Goal: Transaction & Acquisition: Book appointment/travel/reservation

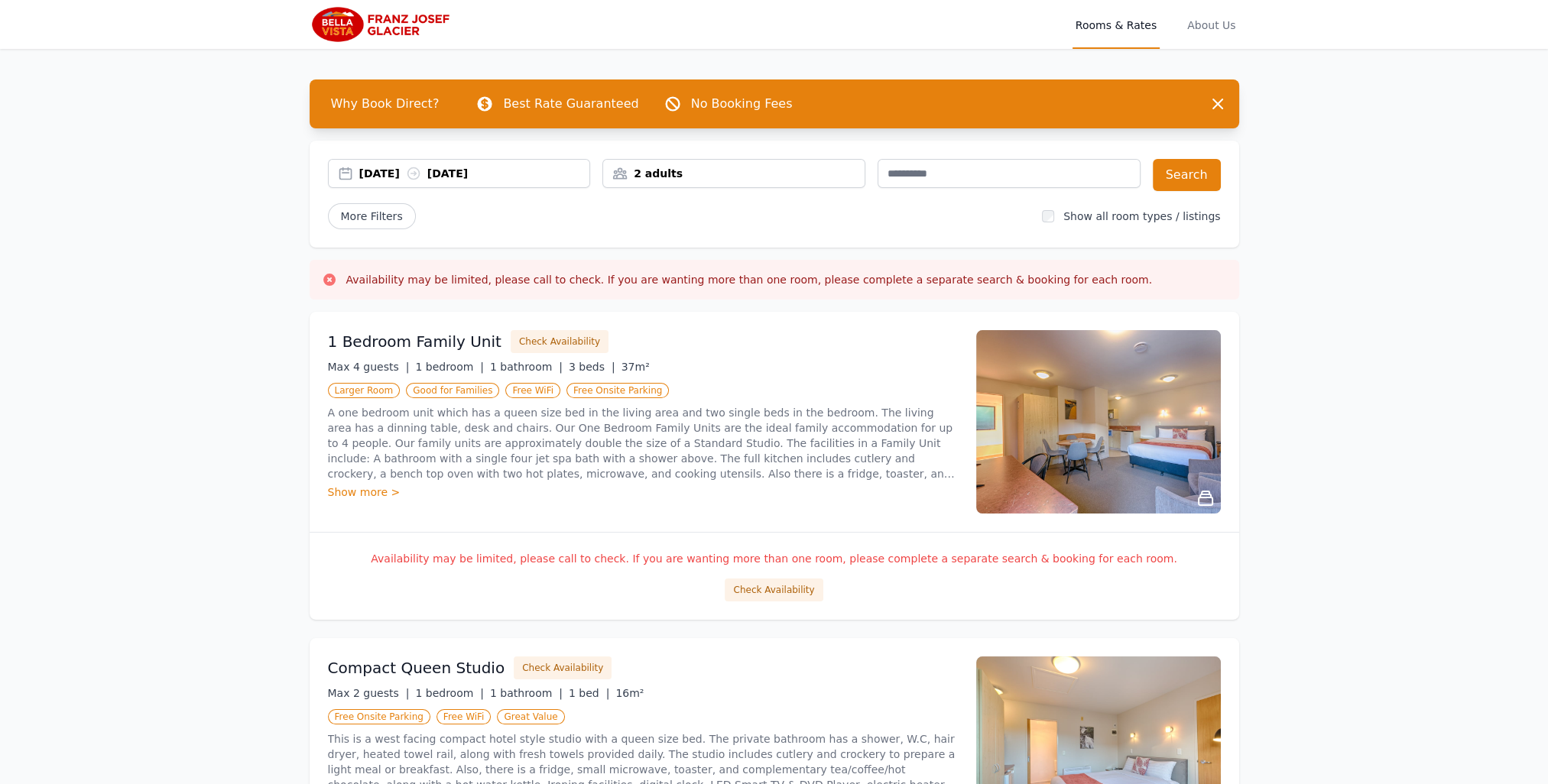
click at [398, 174] on div "[DATE] [DATE]" at bounding box center [474, 174] width 231 height 15
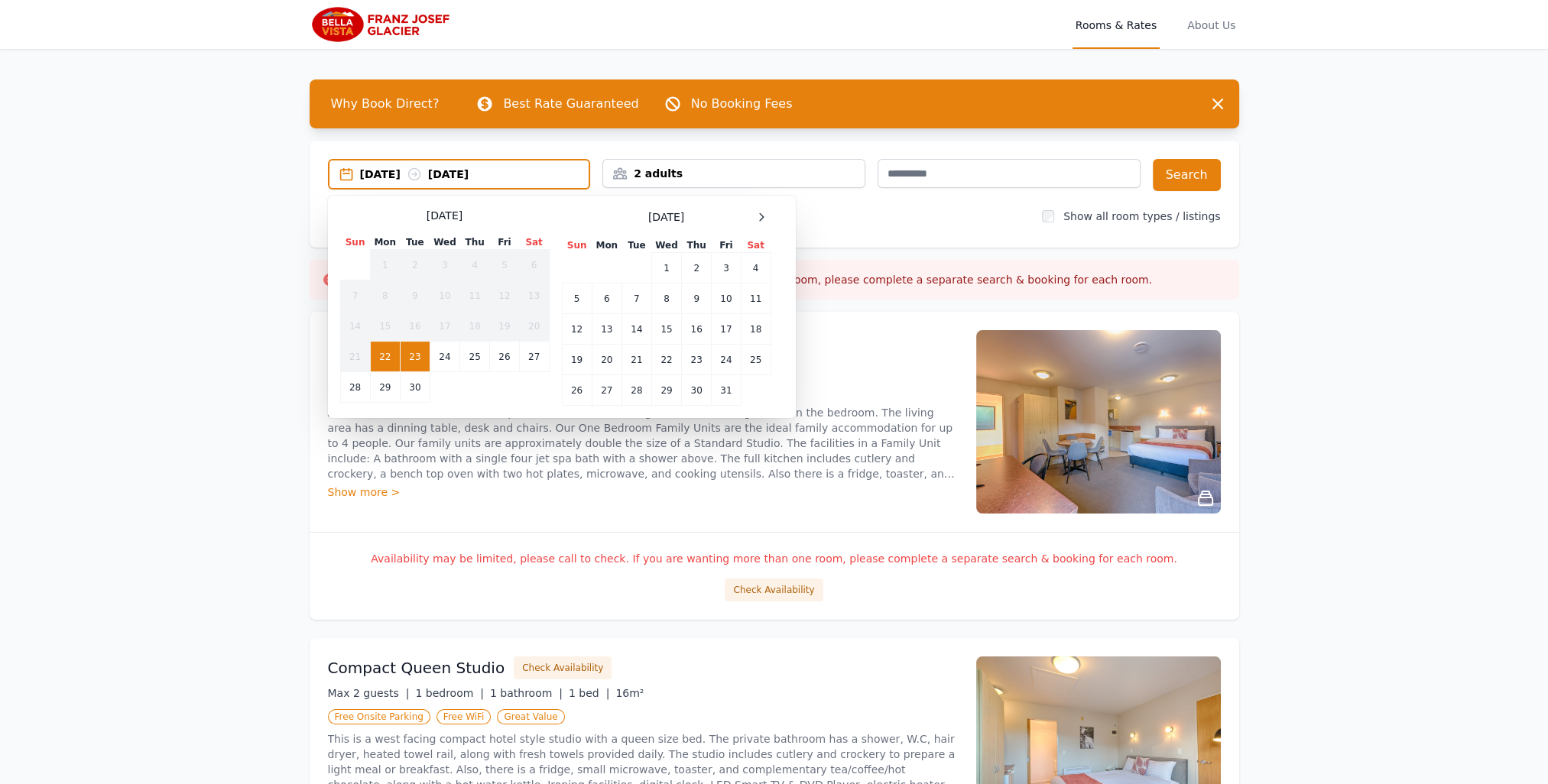
click at [752, 212] on div "[DATE]" at bounding box center [666, 216] width 209 height 18
click at [765, 214] on icon at bounding box center [761, 217] width 12 height 12
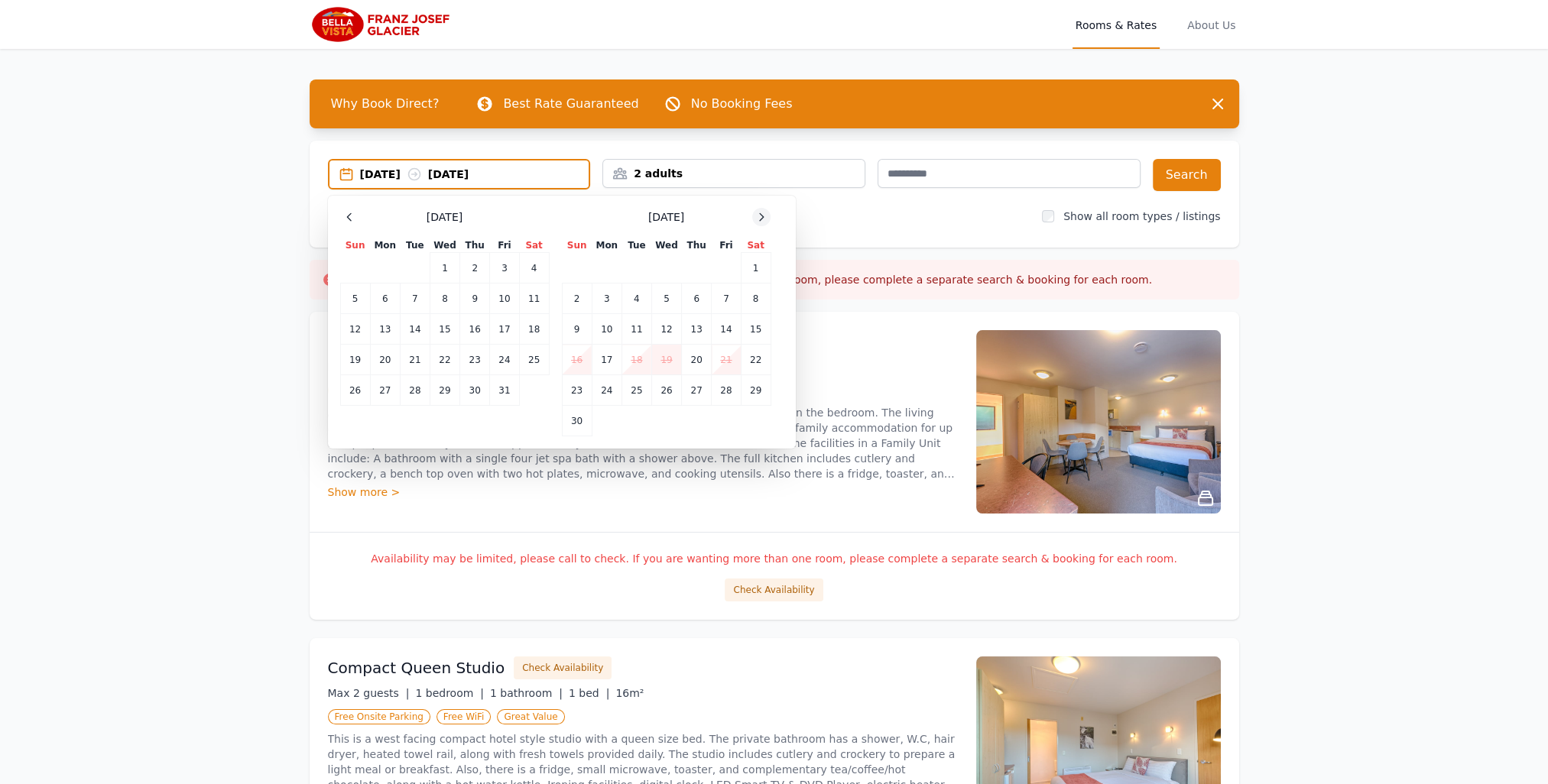
click at [760, 217] on icon at bounding box center [761, 217] width 12 height 12
click at [765, 217] on icon at bounding box center [761, 217] width 12 height 12
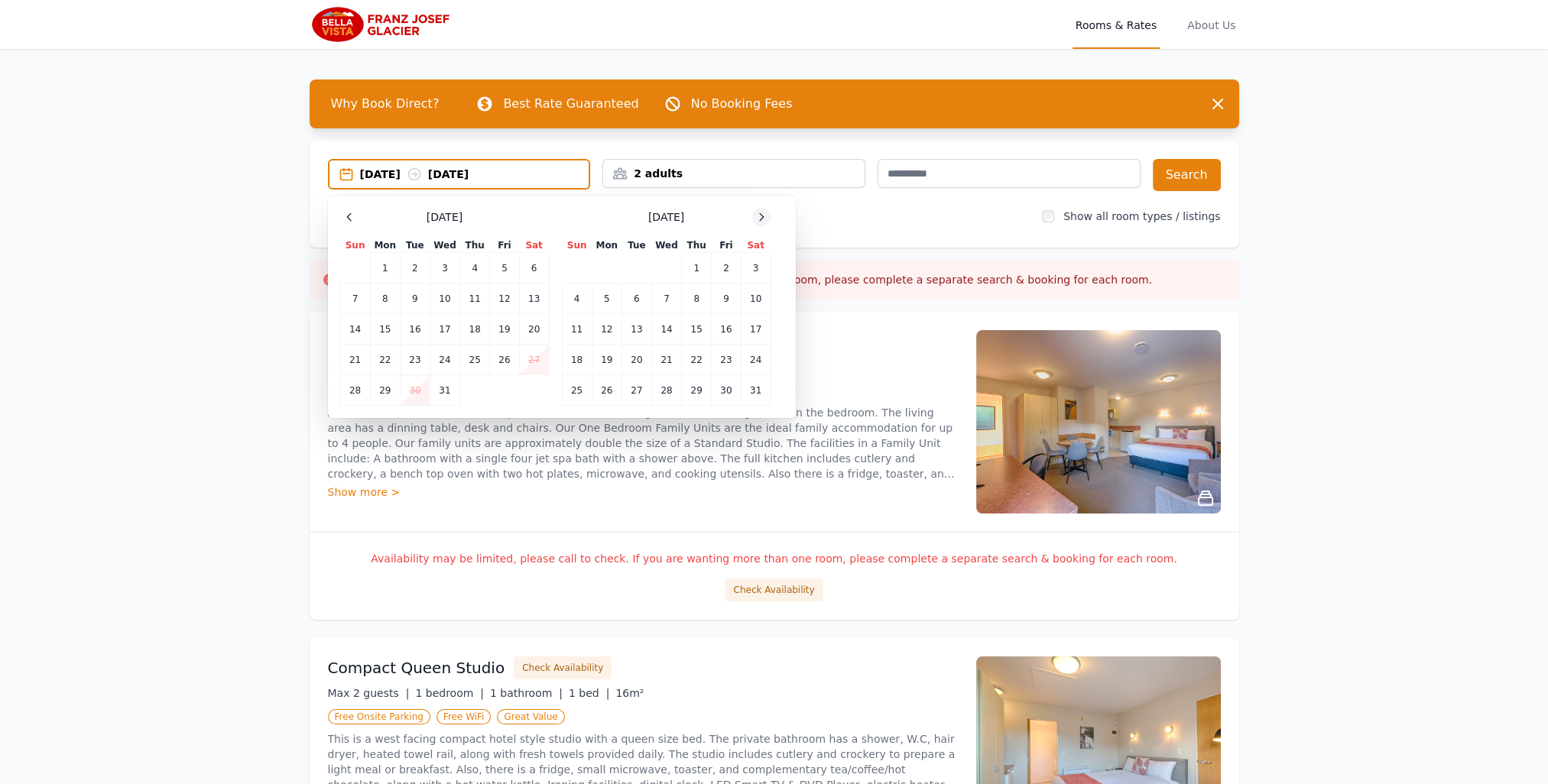
click at [765, 217] on icon at bounding box center [761, 217] width 12 height 12
click at [728, 298] on td "13" at bounding box center [726, 299] width 29 height 31
click at [757, 296] on td "14" at bounding box center [755, 299] width 30 height 31
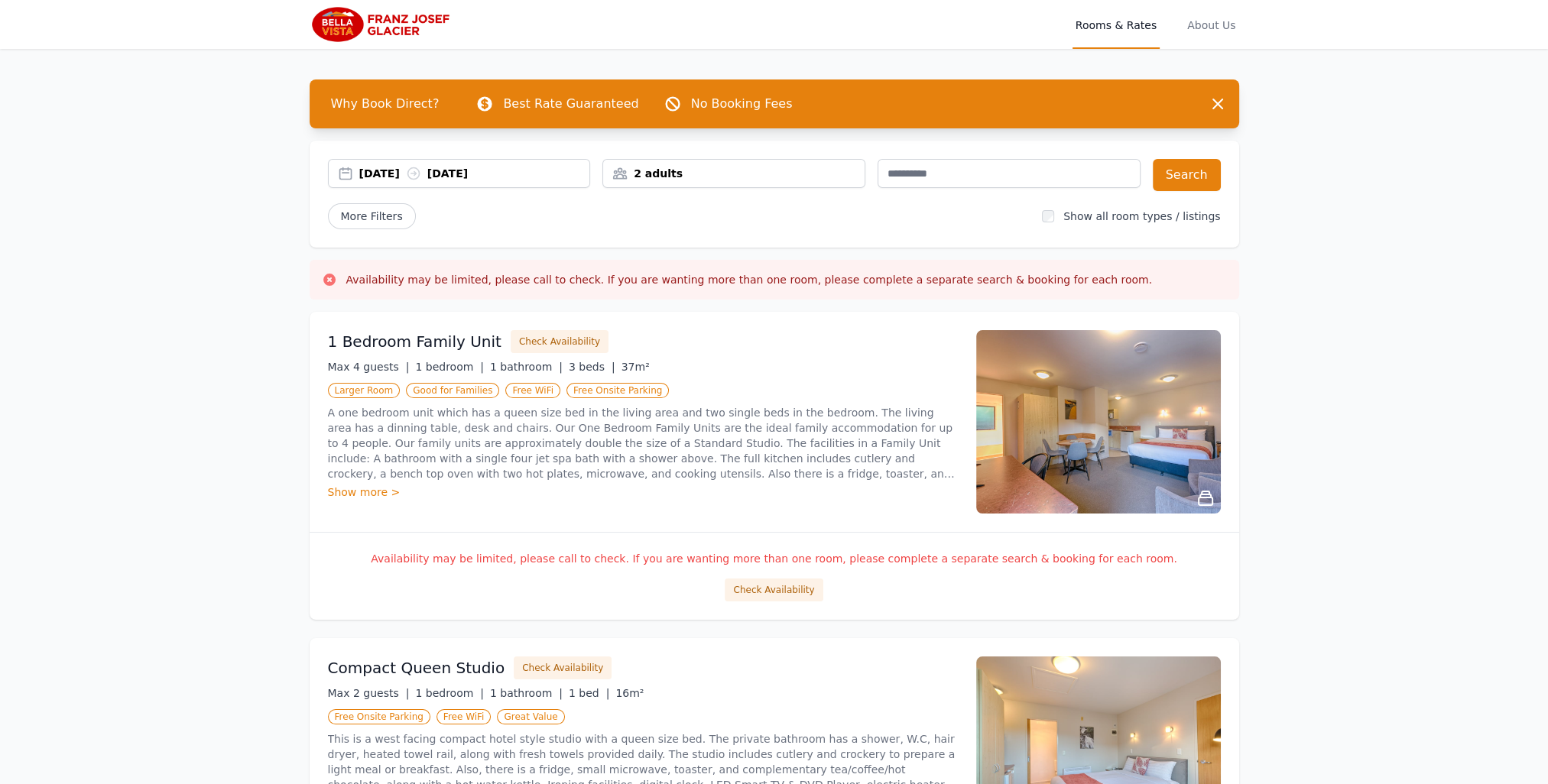
click at [709, 168] on div "2 adults" at bounding box center [734, 174] width 262 height 15
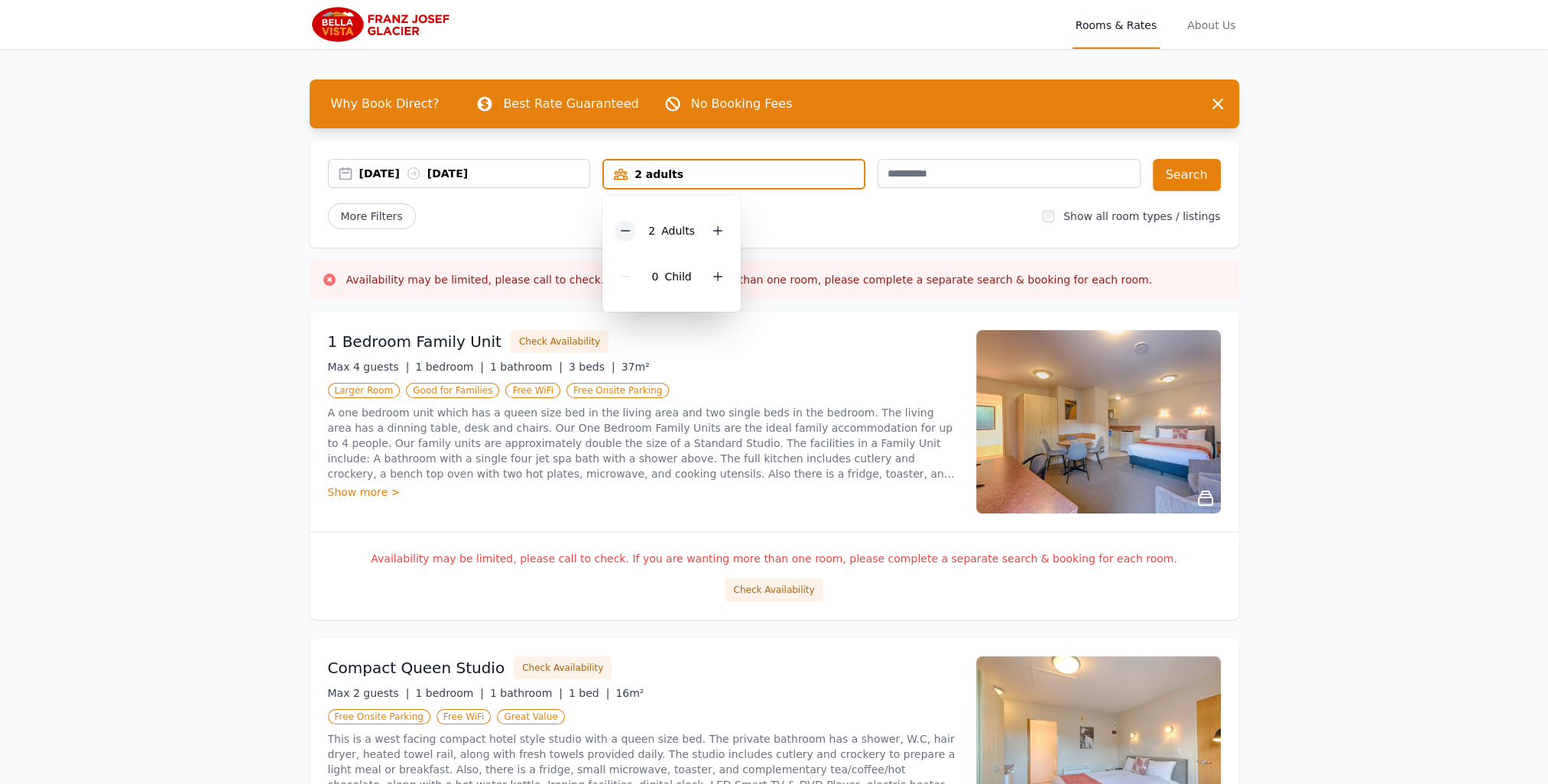
click at [627, 225] on icon at bounding box center [625, 231] width 12 height 12
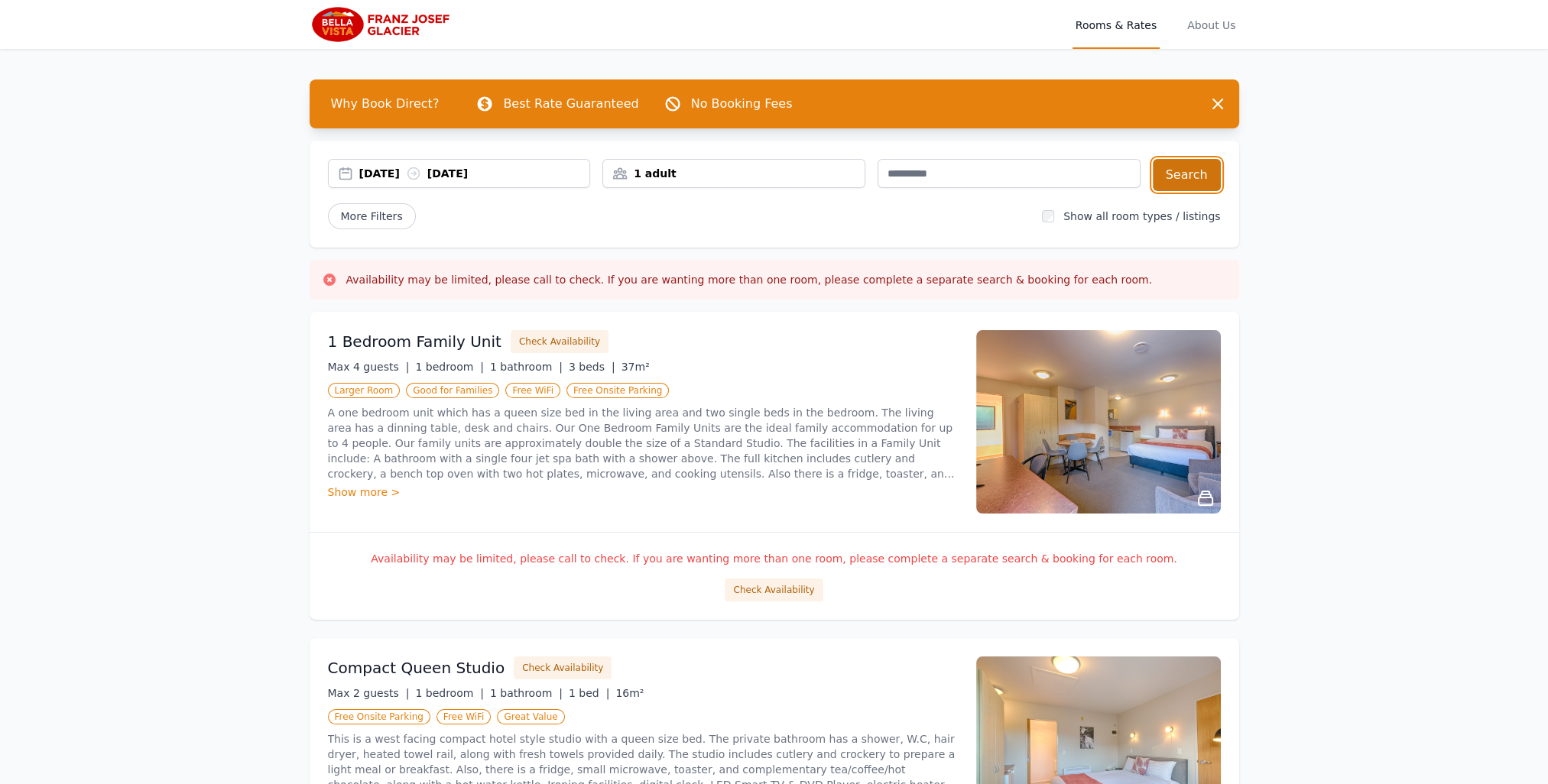
click at [1180, 167] on button "Search" at bounding box center [1186, 175] width 68 height 32
